Goal: Task Accomplishment & Management: Manage account settings

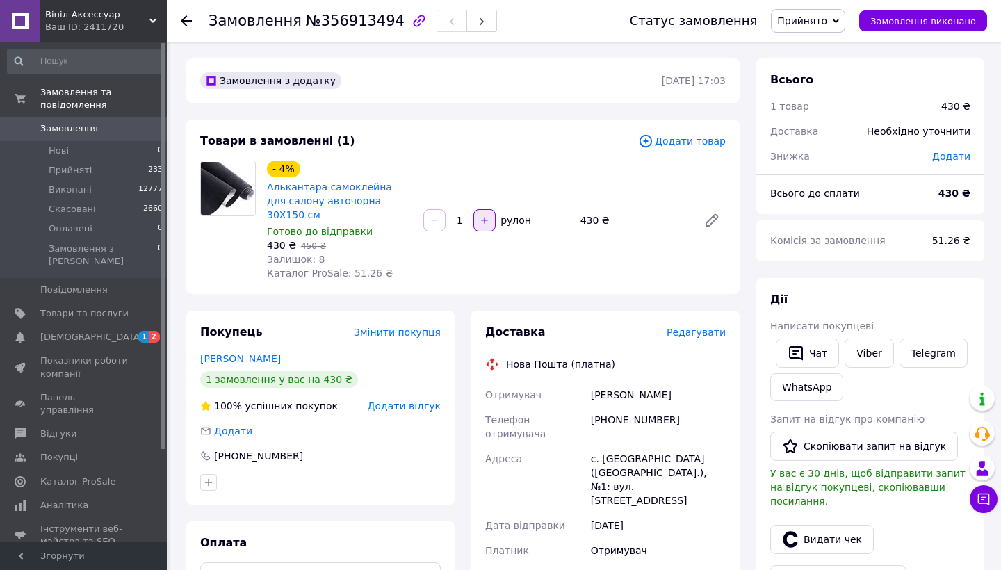
click at [487, 216] on icon "button" at bounding box center [485, 221] width 10 height 10
type input "2"
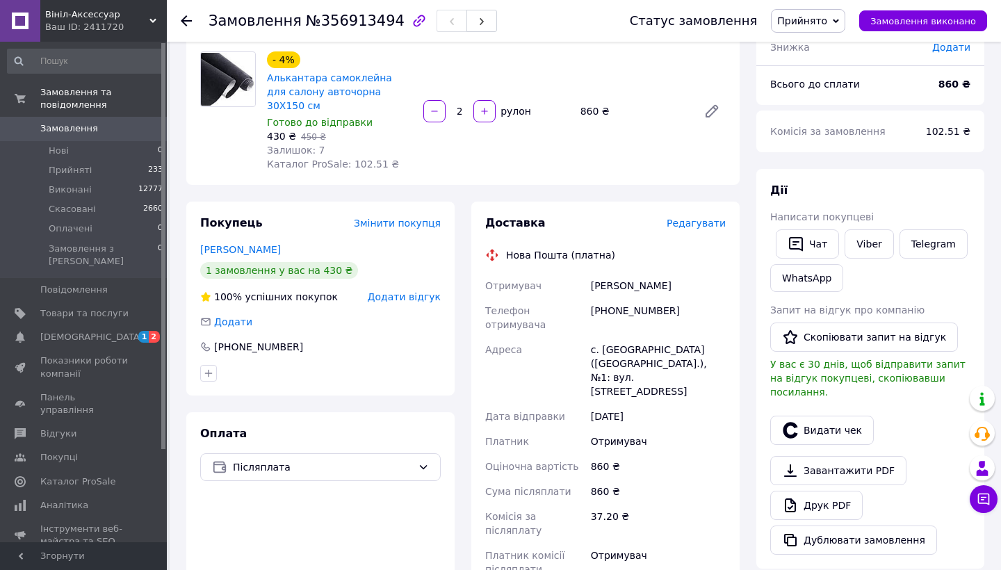
scroll to position [118, 0]
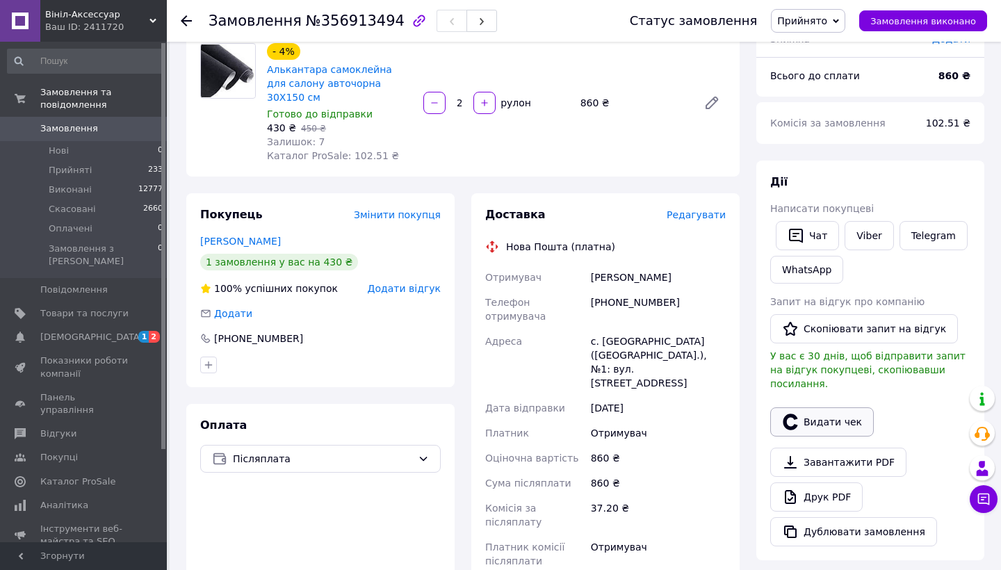
click at [814, 410] on button "Видати чек" at bounding box center [822, 421] width 104 height 29
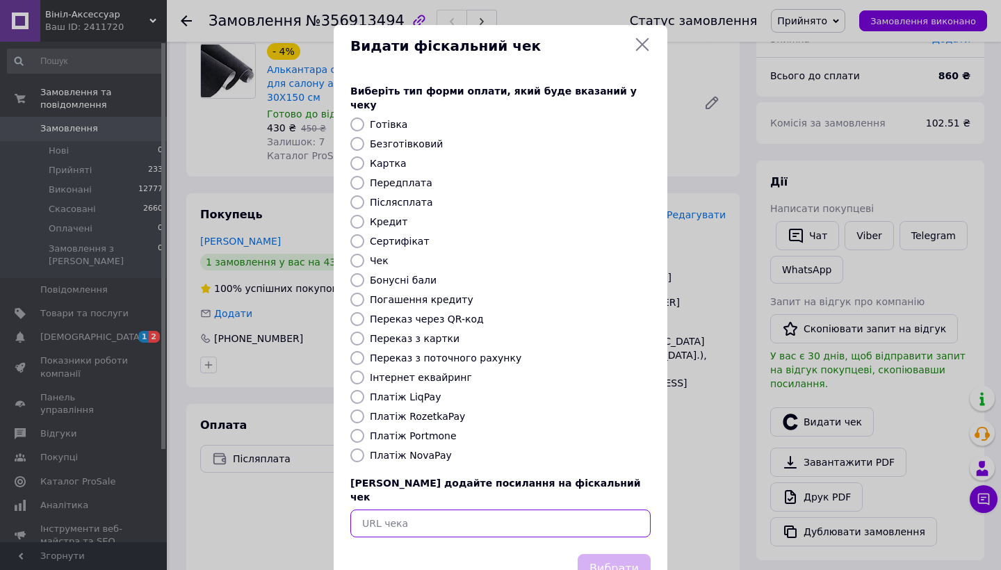
click at [390, 510] on input "text" at bounding box center [500, 524] width 300 height 28
paste input "[URL][DOMAIN_NAME]"
type input "[URL][DOMAIN_NAME]"
click at [622, 554] on button "Вибрати" at bounding box center [614, 569] width 73 height 30
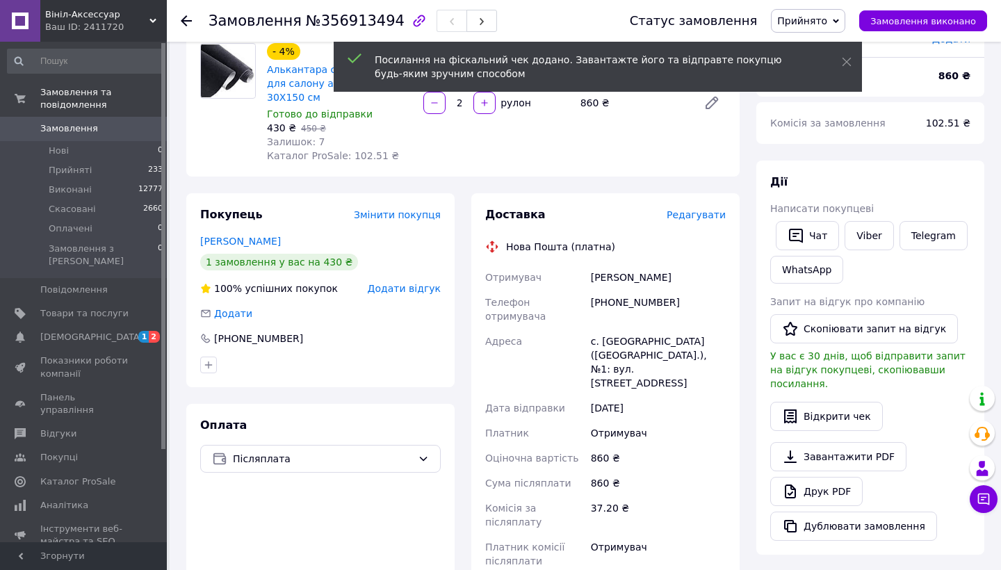
click at [700, 209] on span "Редагувати" at bounding box center [696, 214] width 59 height 11
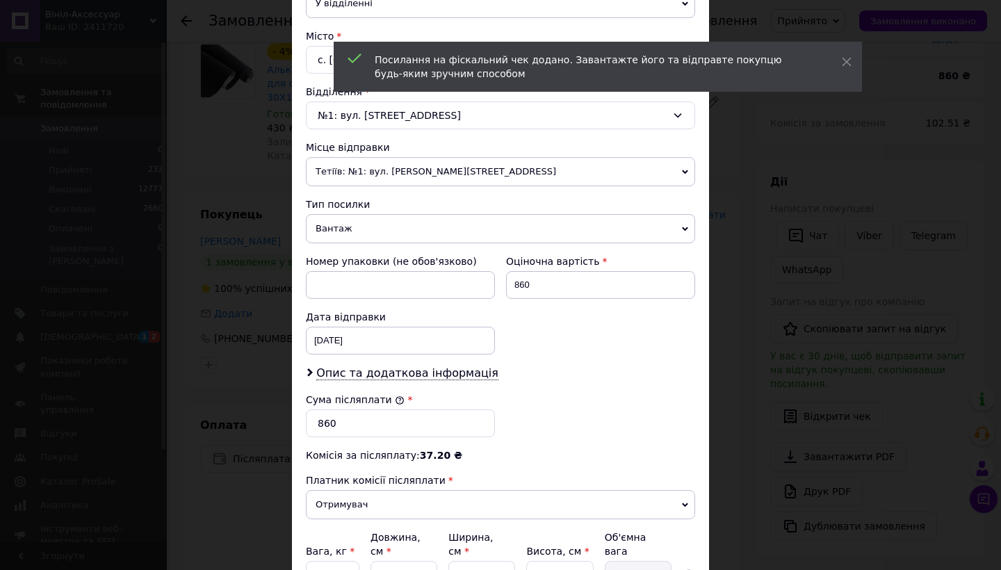
scroll to position [504, 0]
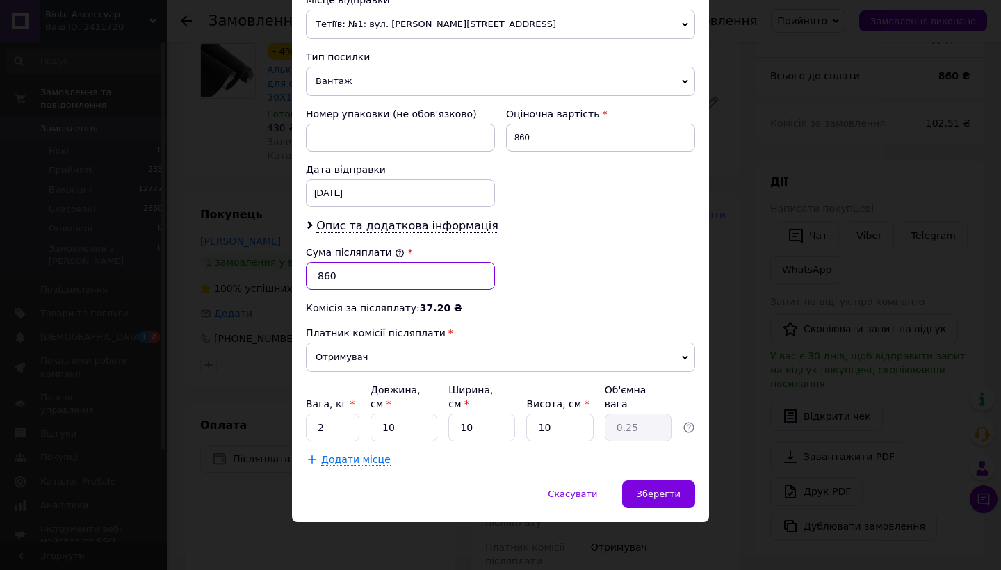
click at [364, 283] on input "860" at bounding box center [400, 276] width 189 height 28
type input "865"
click at [407, 223] on span "Опис та додаткова інформація" at bounding box center [407, 226] width 182 height 14
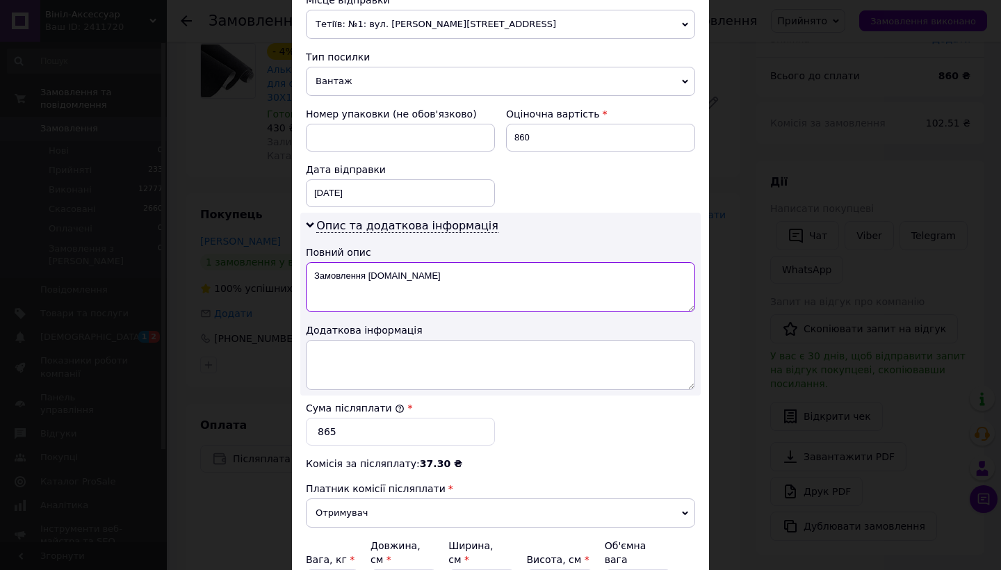
click at [424, 281] on textarea "Замовлення [DOMAIN_NAME]" at bounding box center [500, 287] width 389 height 50
type textarea "З"
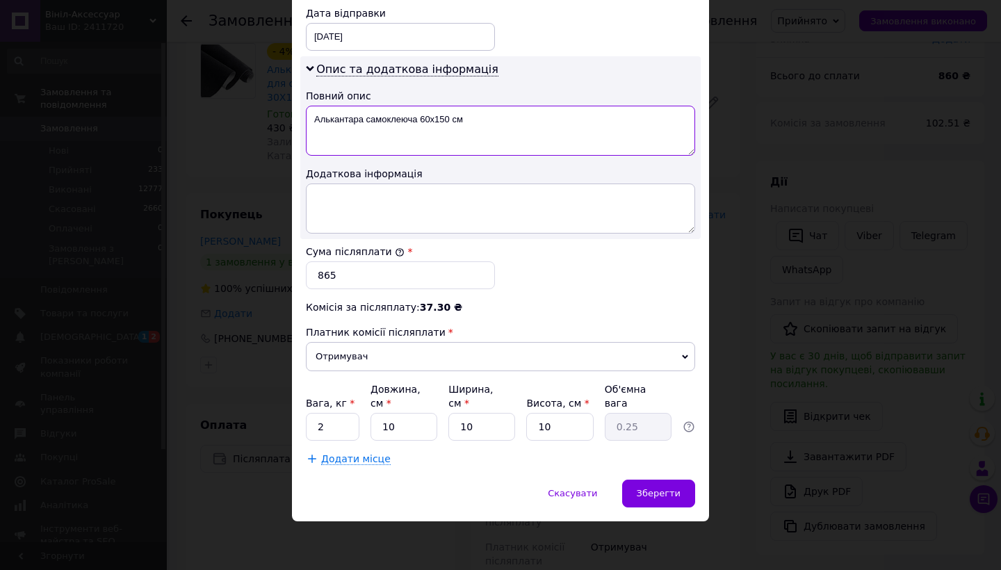
scroll to position [660, 0]
type textarea "Алькантара самоклеюча 60х150 см"
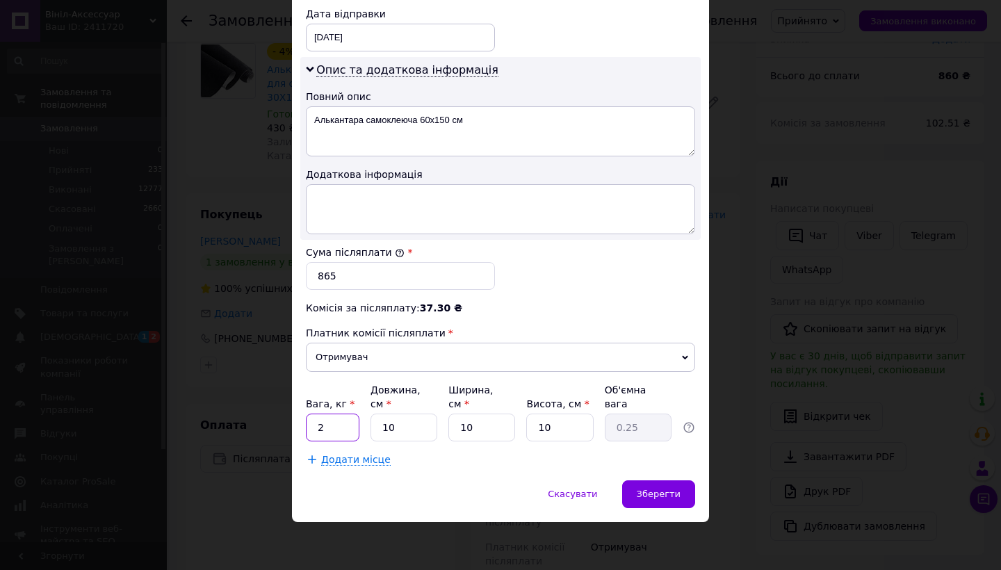
click at [330, 431] on input "2" at bounding box center [333, 428] width 54 height 28
type input "1"
click at [683, 501] on div "Зберегти" at bounding box center [658, 494] width 73 height 28
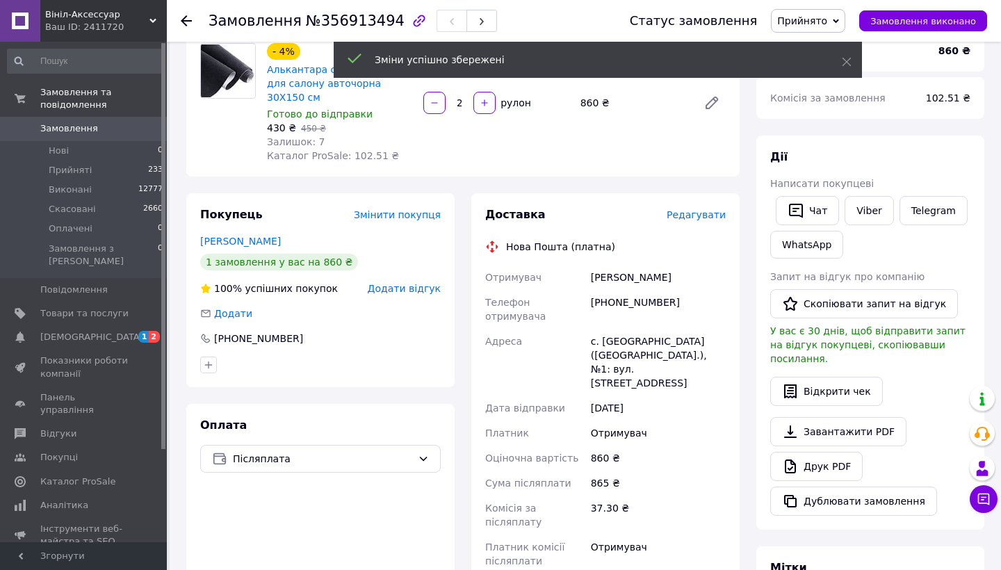
scroll to position [291, 0]
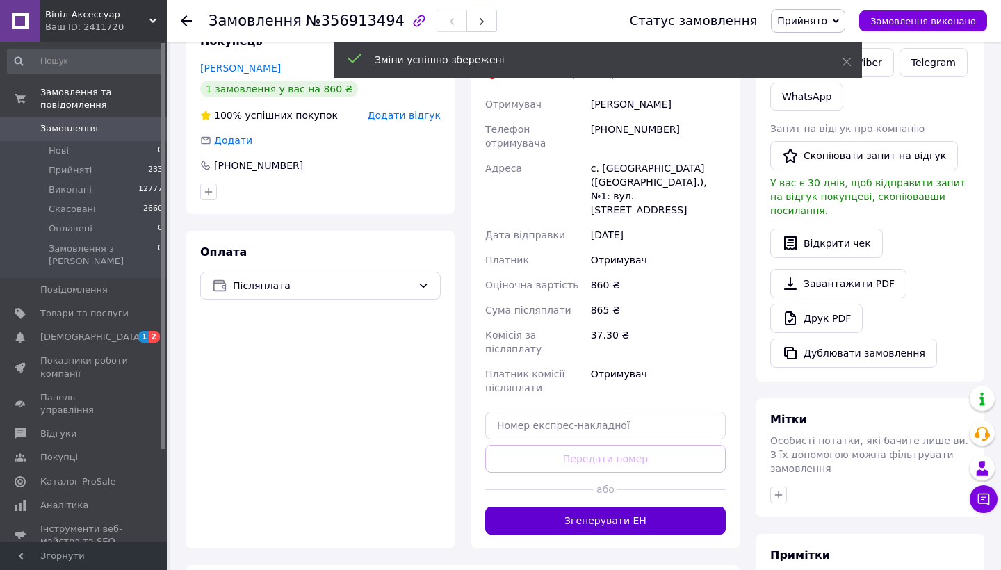
click at [622, 507] on button "Згенерувати ЕН" at bounding box center [605, 521] width 241 height 28
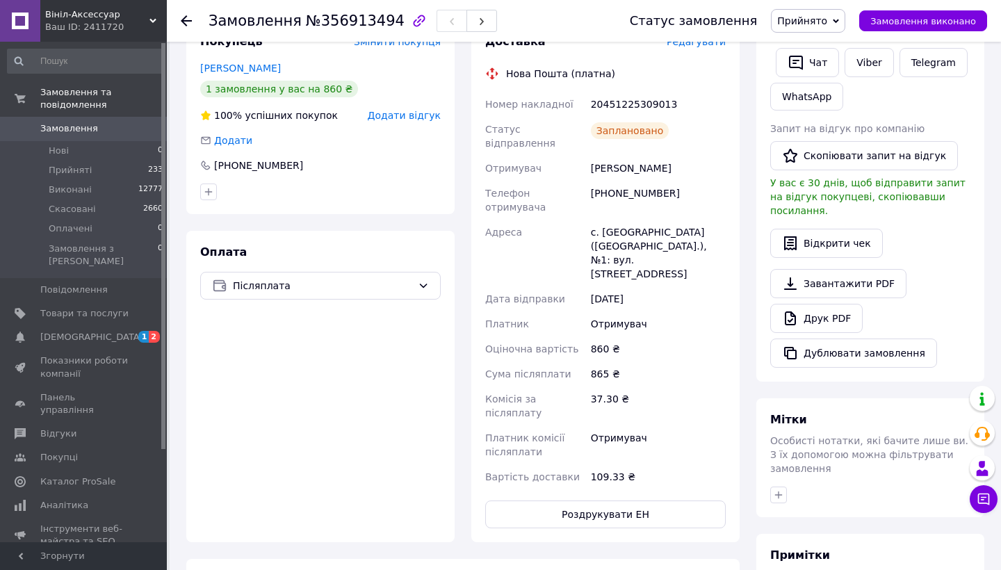
click at [827, 24] on span "Прийнято" at bounding box center [802, 20] width 50 height 11
click at [812, 49] on li "Виконано" at bounding box center [808, 48] width 73 height 21
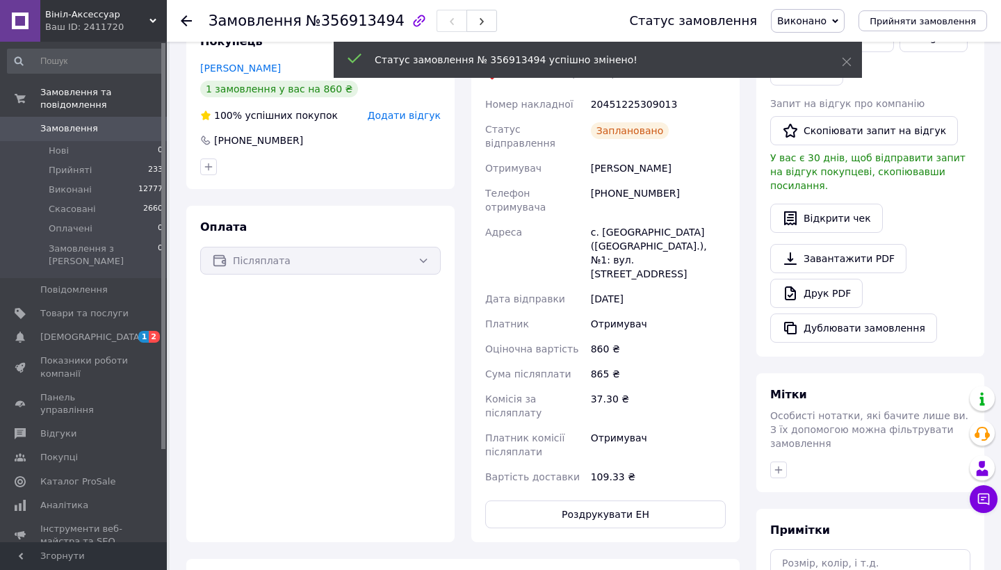
click at [85, 123] on span "Замовлення" at bounding box center [69, 128] width 58 height 13
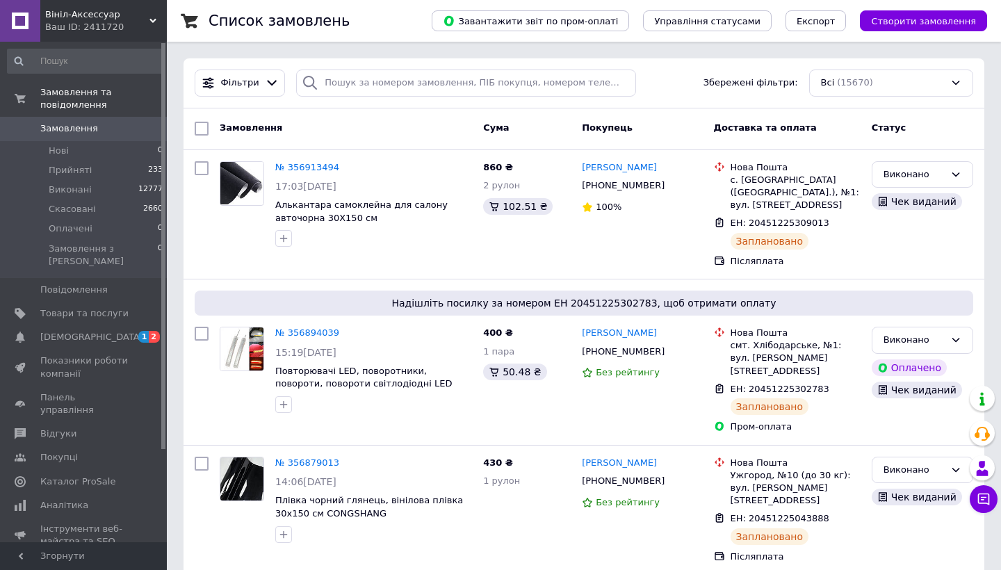
click at [94, 128] on span "Замовлення" at bounding box center [84, 128] width 88 height 13
click at [80, 325] on link "[DEMOGRAPHIC_DATA] 1 2" at bounding box center [85, 337] width 171 height 24
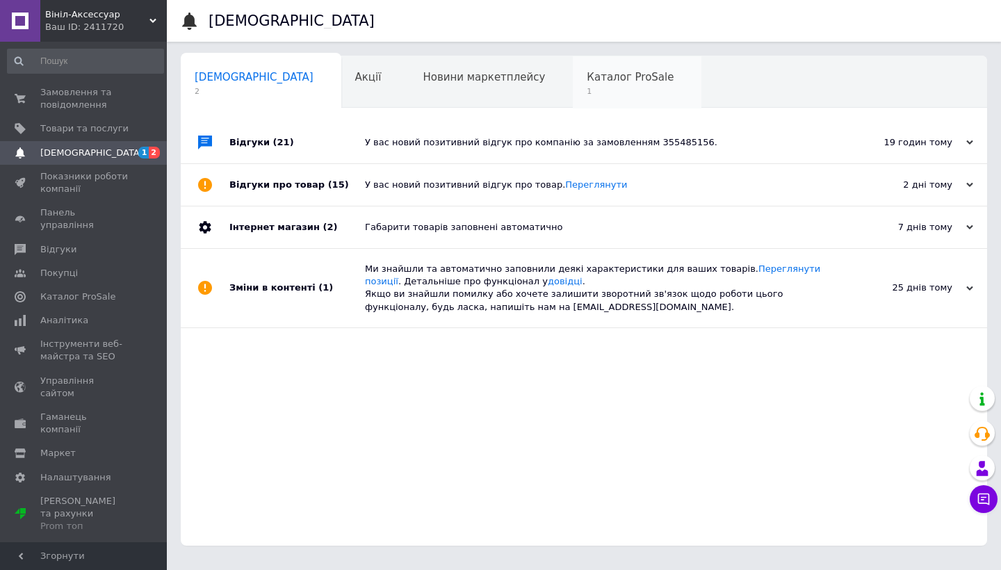
click at [587, 95] on span "1" at bounding box center [630, 91] width 87 height 10
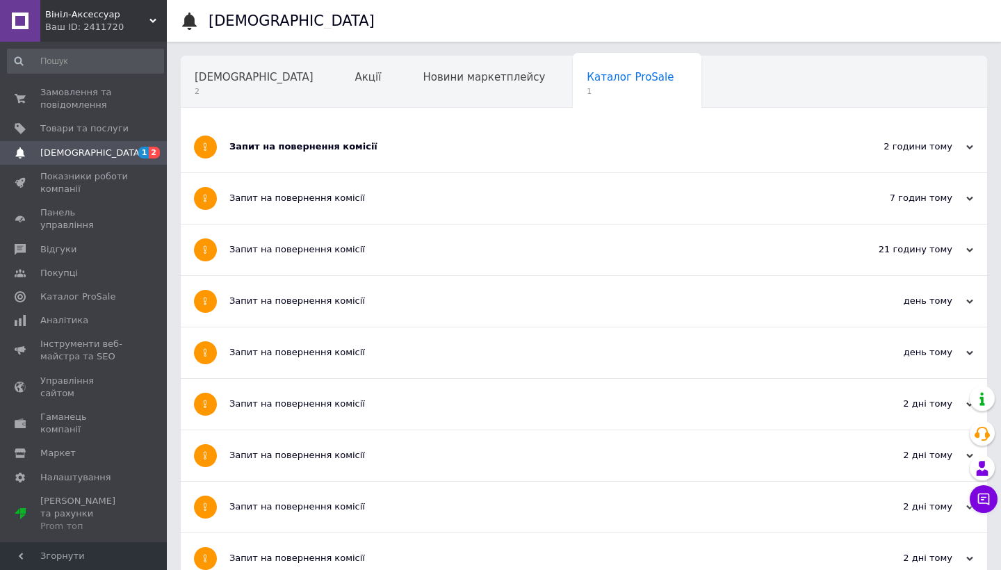
click at [274, 152] on div "Запит на повернення комісії" at bounding box center [531, 146] width 605 height 13
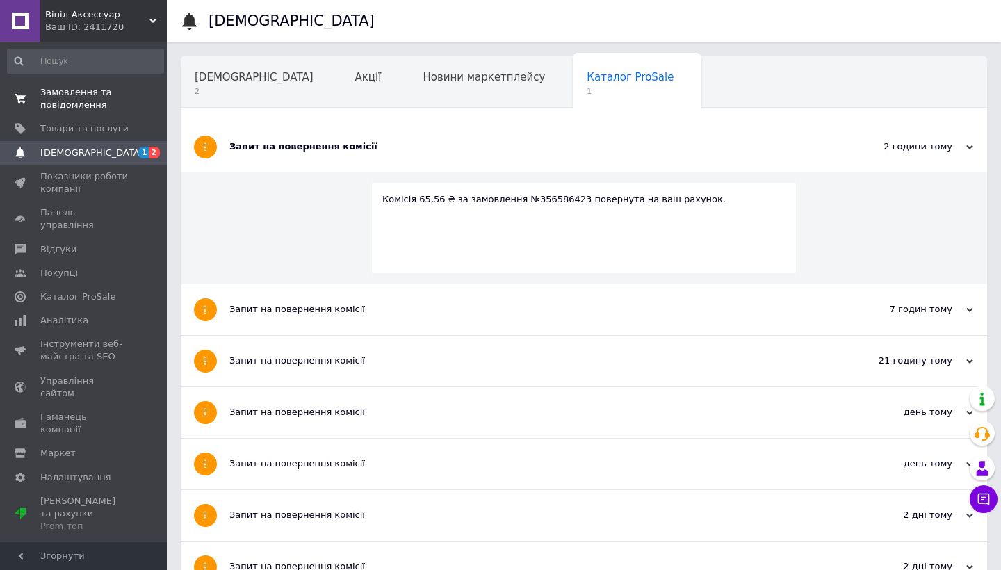
click at [77, 92] on span "Замовлення та повідомлення" at bounding box center [84, 98] width 88 height 25
